Goal: Transaction & Acquisition: Purchase product/service

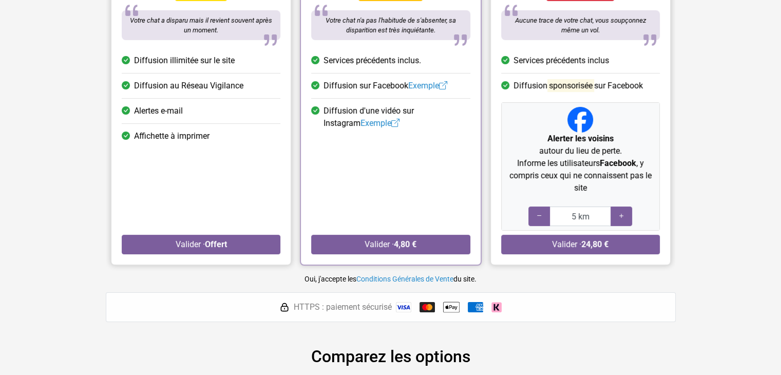
scroll to position [176, 0]
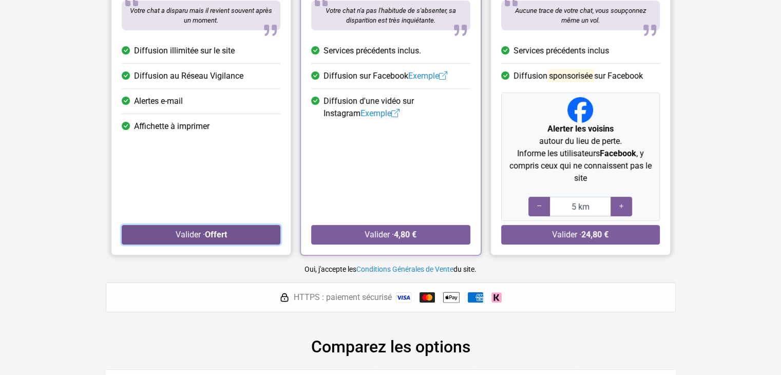
click at [226, 237] on strong "Offert" at bounding box center [215, 234] width 22 height 10
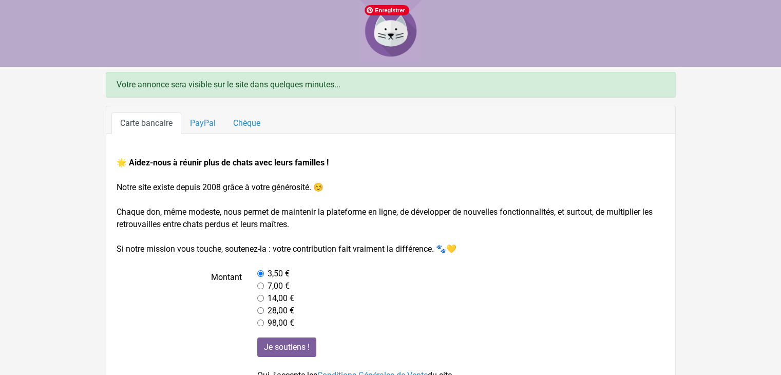
click at [393, 33] on img at bounding box center [391, 31] width 62 height 62
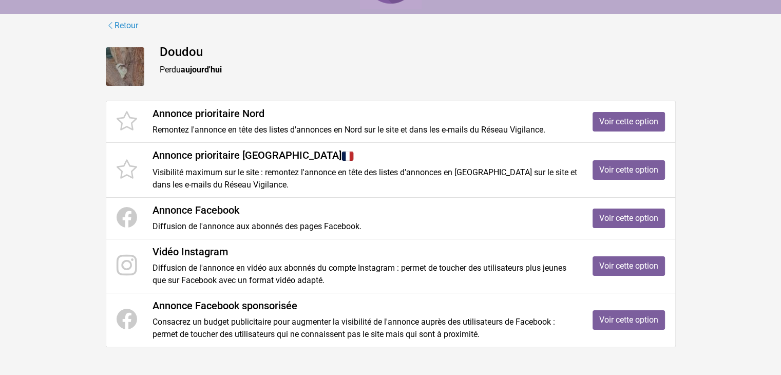
scroll to position [62, 0]
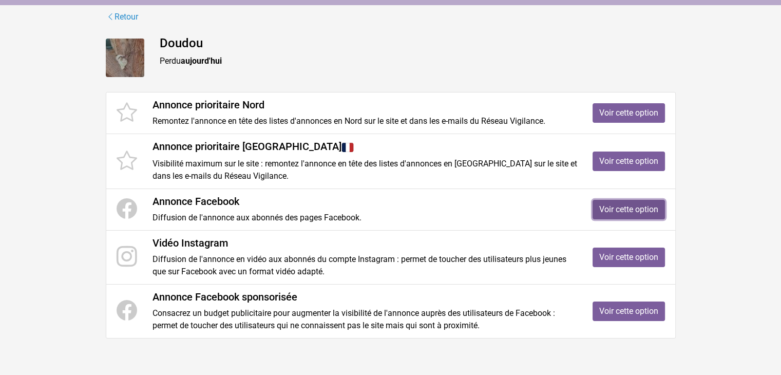
click at [612, 206] on link "Voir cette option" at bounding box center [628, 210] width 72 height 20
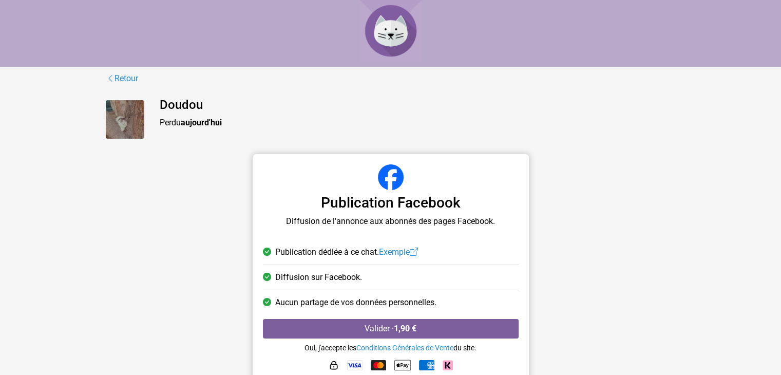
scroll to position [13, 0]
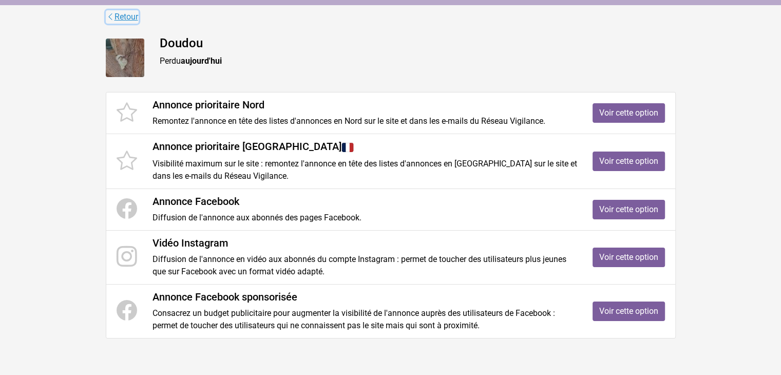
click at [123, 18] on link "Retour" at bounding box center [122, 16] width 33 height 13
